Goal: Find specific fact

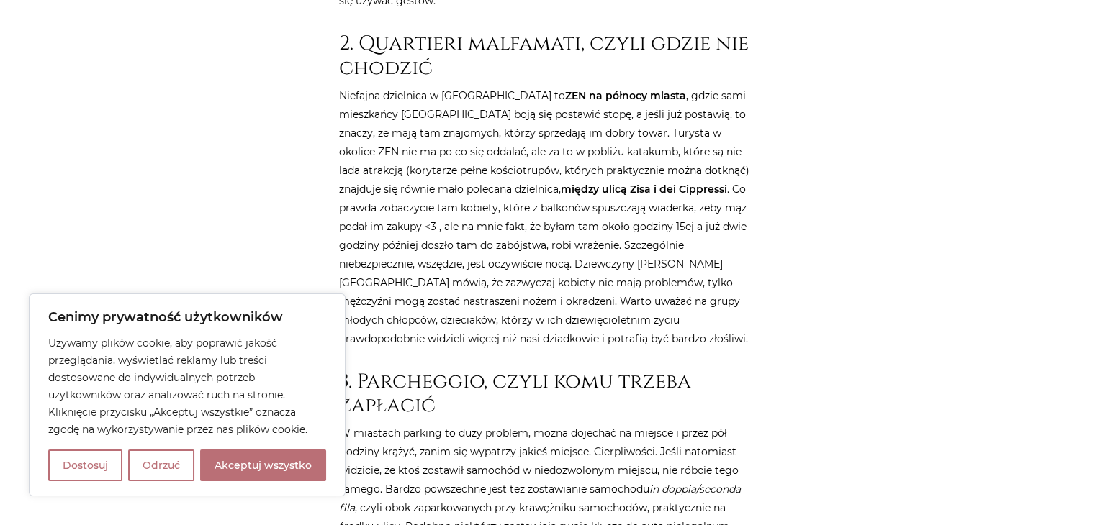
scroll to position [1152, 0]
drag, startPoint x: 535, startPoint y: 171, endPoint x: 600, endPoint y: 173, distance: 64.1
click at [600, 184] on strong "między ulicą Zisa i dei Cippressi" at bounding box center [644, 190] width 166 height 13
copy strong "dei Cippressi"
drag, startPoint x: 505, startPoint y: 168, endPoint x: 524, endPoint y: 172, distance: 19.2
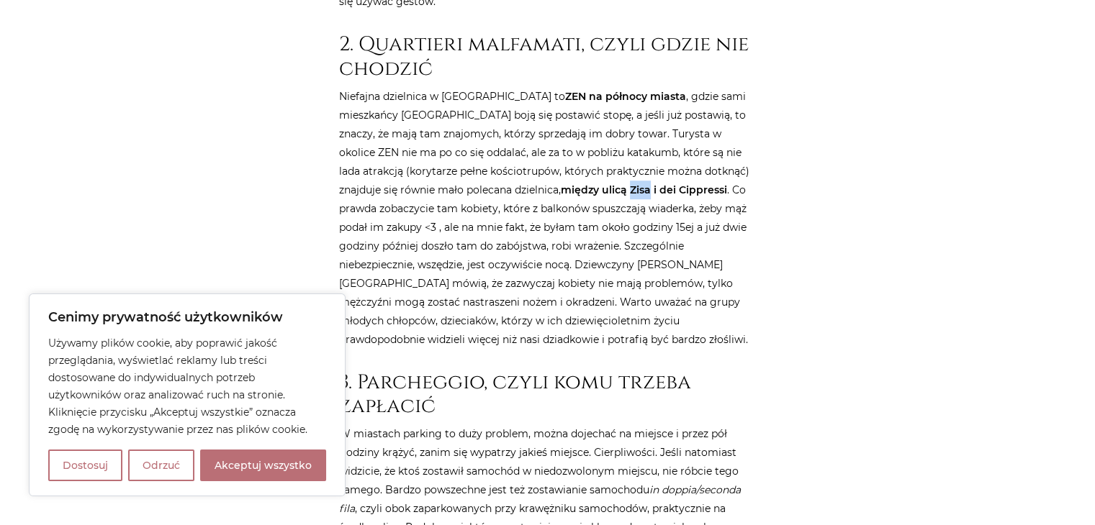
click at [561, 184] on strong "między ulicą Zisa i dei Cippressi" at bounding box center [644, 190] width 166 height 13
copy strong "Zisa"
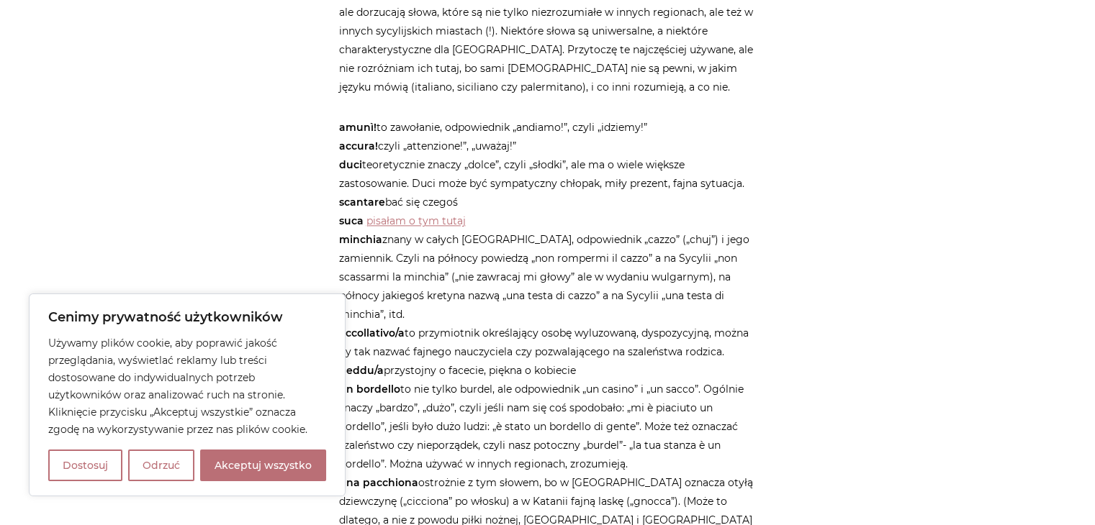
scroll to position [1943, 0]
click at [214, 473] on button "Akceptuj wszystko" at bounding box center [263, 466] width 126 height 32
checkbox input "true"
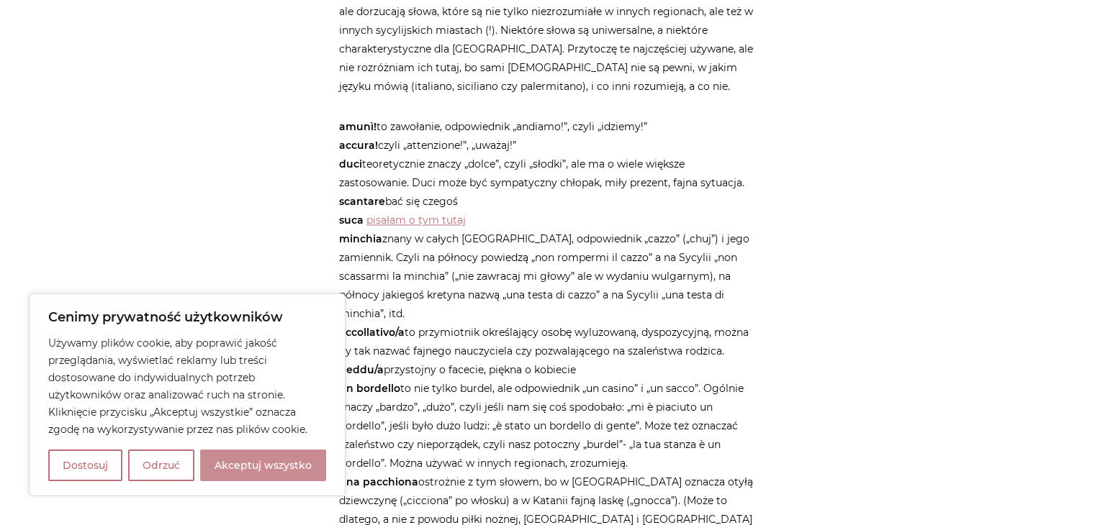
checkbox input "true"
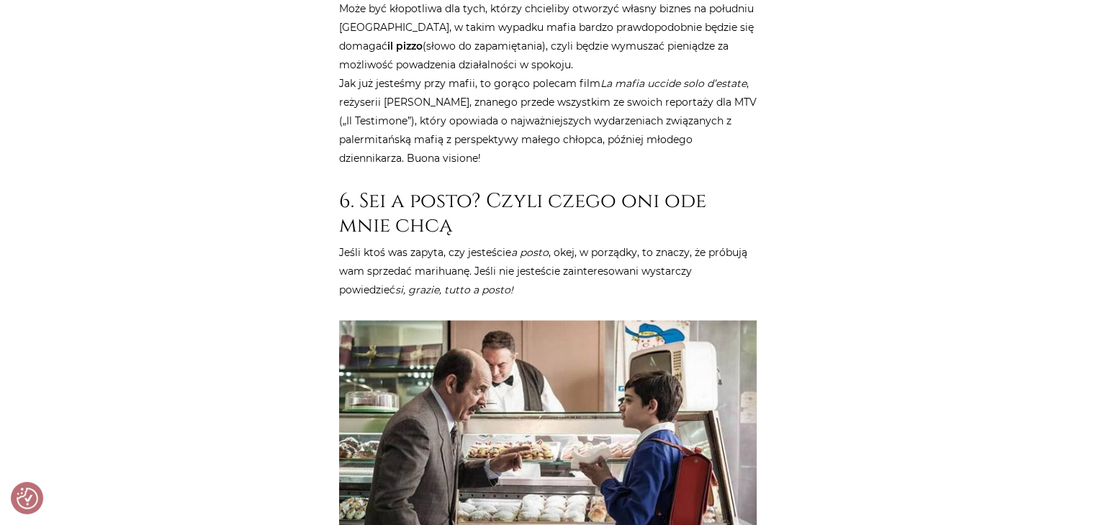
scroll to position [2807, 0]
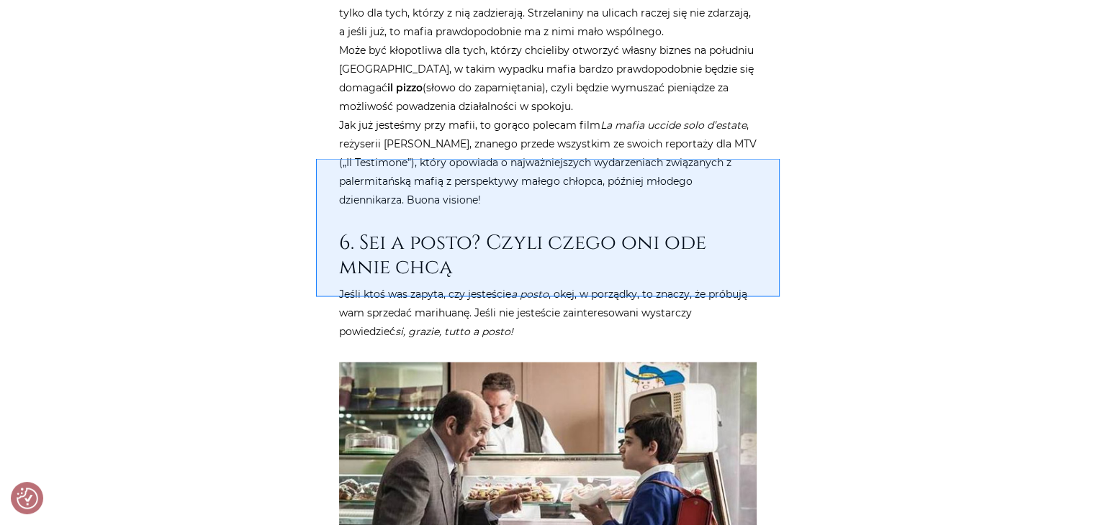
drag, startPoint x: 315, startPoint y: 165, endPoint x: 779, endPoint y: 297, distance: 483.4
click at [779, 297] on div at bounding box center [547, 262] width 1095 height 525
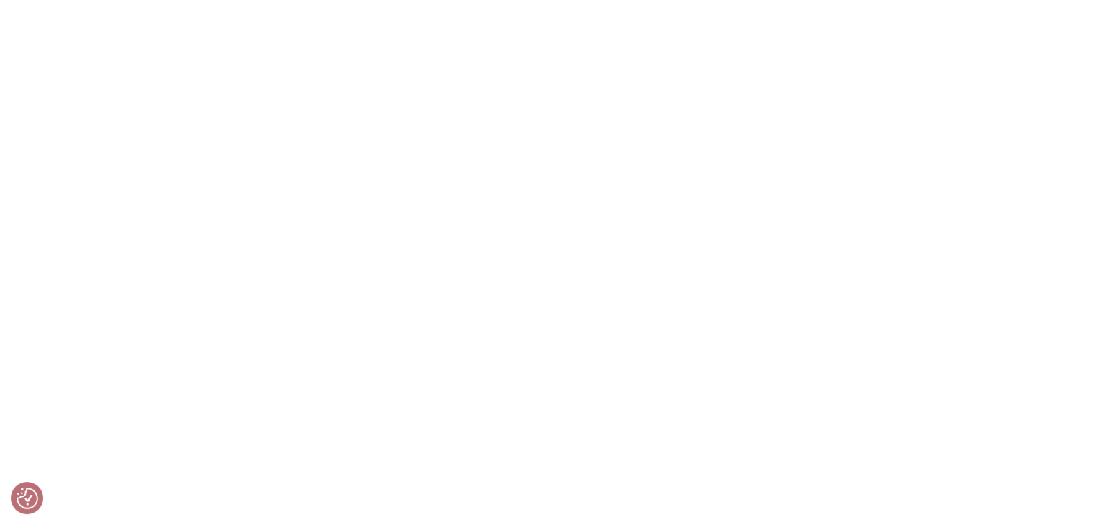
scroll to position [3815, 0]
